Goal: Navigation & Orientation: Find specific page/section

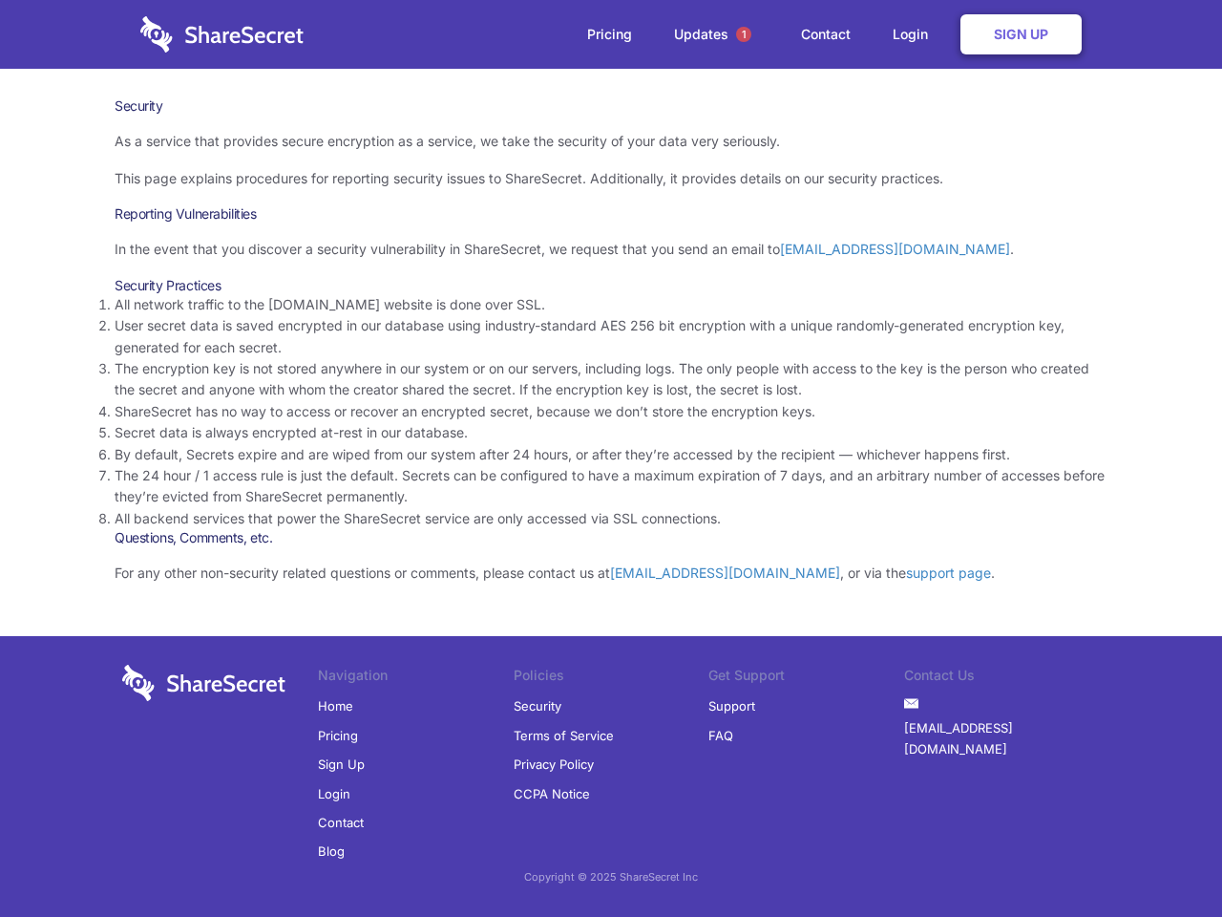
click at [611, 458] on li "By default, Secrets expire and are wiped from our system after 24 hours, or aft…" at bounding box center [611, 454] width 993 height 21
click at [744, 34] on span "1" at bounding box center [743, 34] width 15 height 15
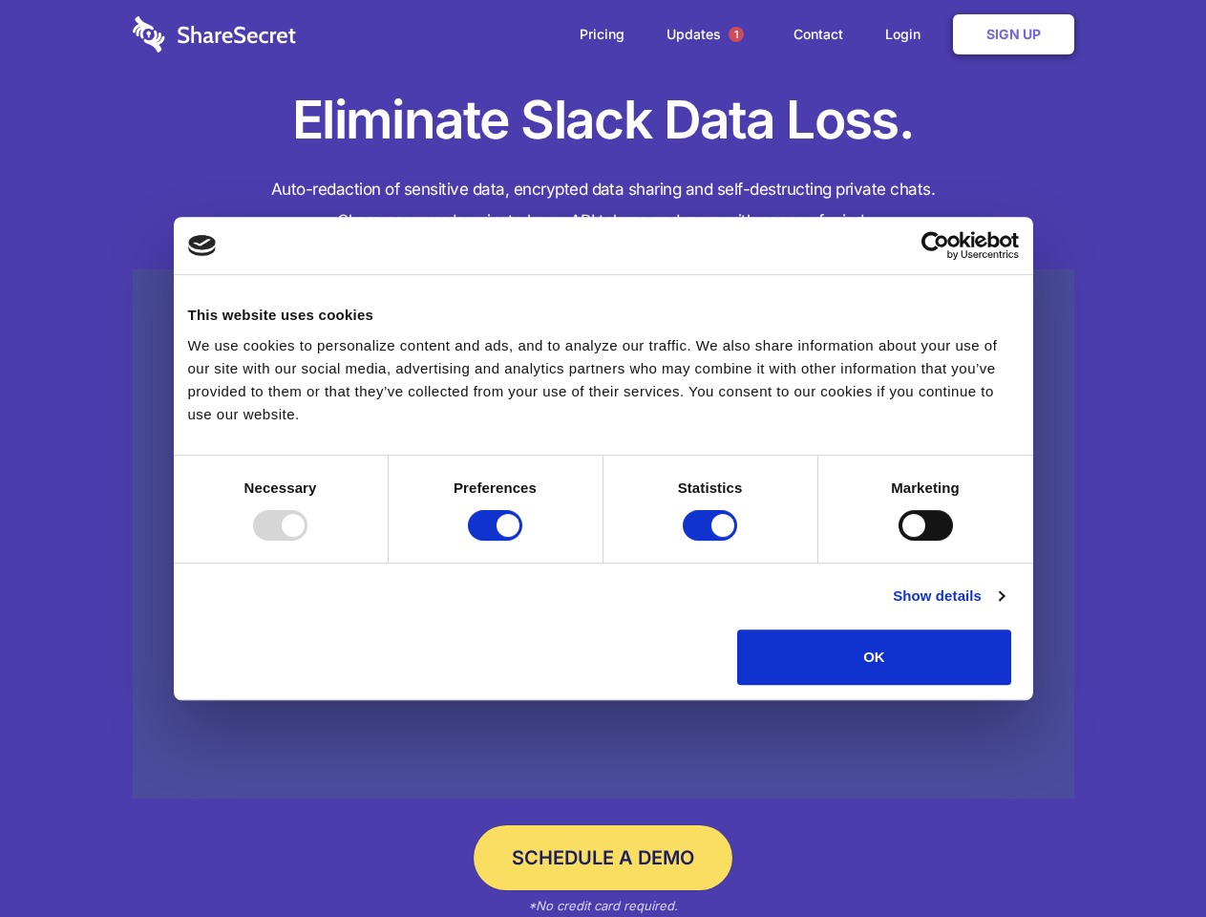
click at [308, 541] on div at bounding box center [280, 525] width 54 height 31
click at [522, 541] on input "Preferences" at bounding box center [495, 525] width 54 height 31
checkbox input "false"
click at [712, 541] on input "Statistics" at bounding box center [710, 525] width 54 height 31
checkbox input "false"
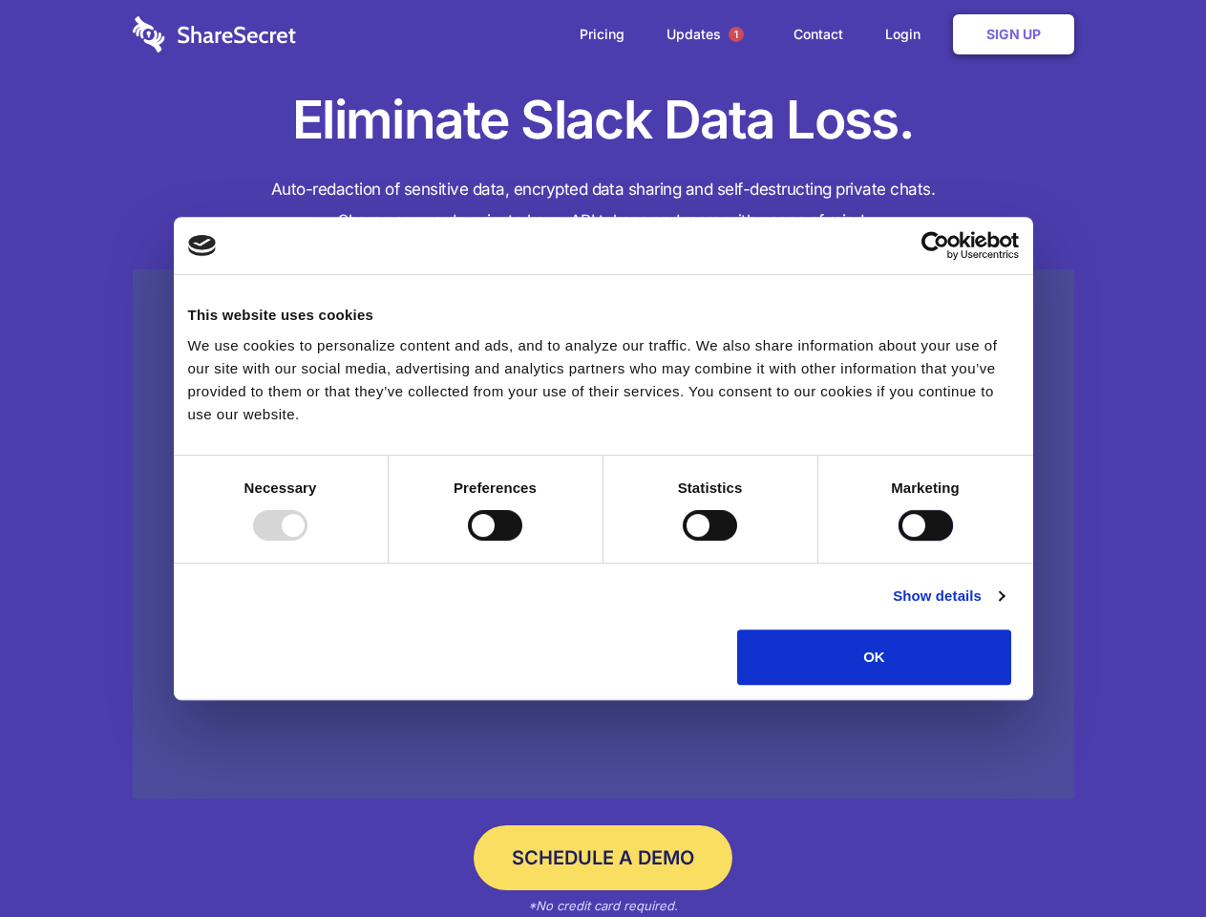
click at [899, 541] on input "Marketing" at bounding box center [926, 525] width 54 height 31
checkbox input "true"
click at [1004, 607] on link "Show details" at bounding box center [948, 595] width 111 height 23
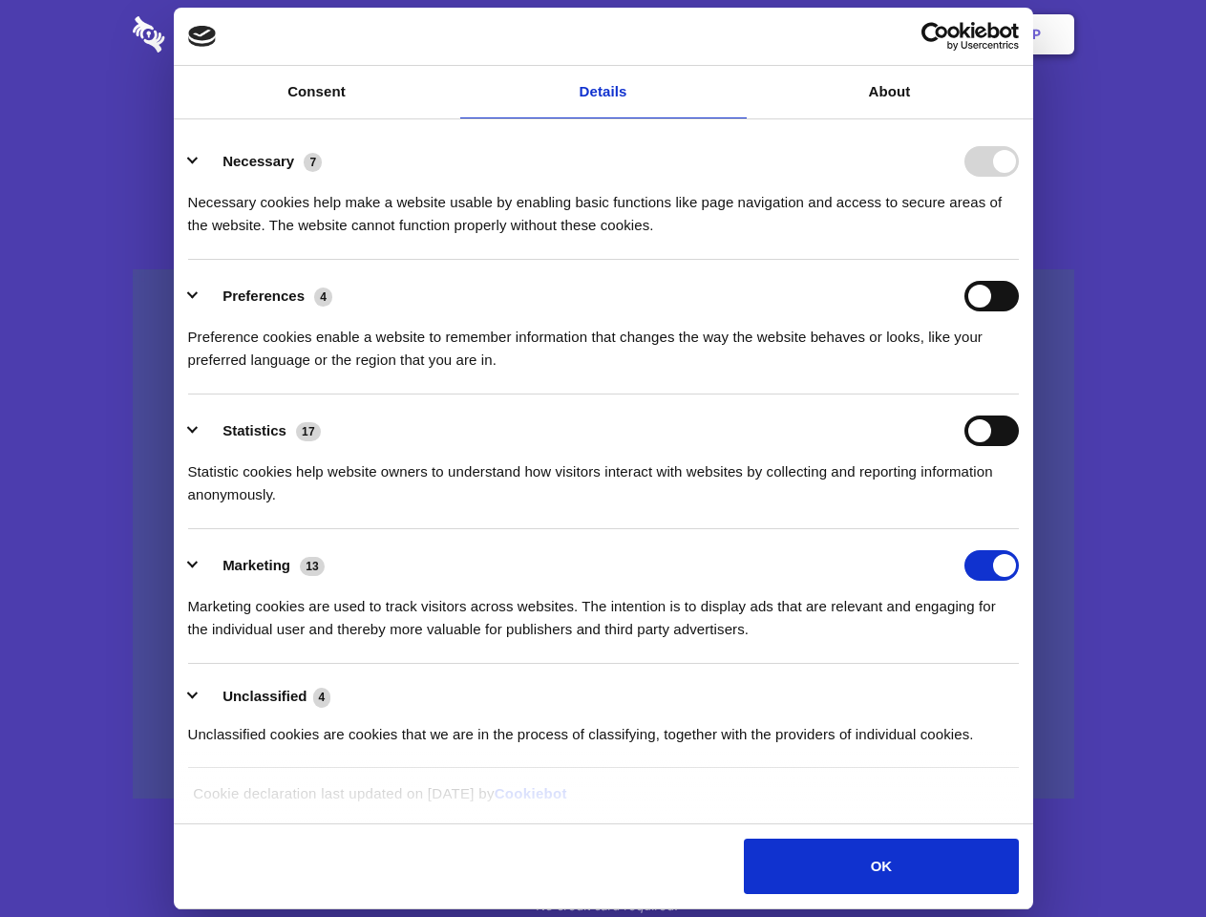
click at [1019, 260] on li "Necessary 7 Necessary cookies help make a website usable by enabling basic func…" at bounding box center [603, 192] width 831 height 135
click at [735, 34] on span "1" at bounding box center [736, 34] width 15 height 15
